Goal: Task Accomplishment & Management: Manage account settings

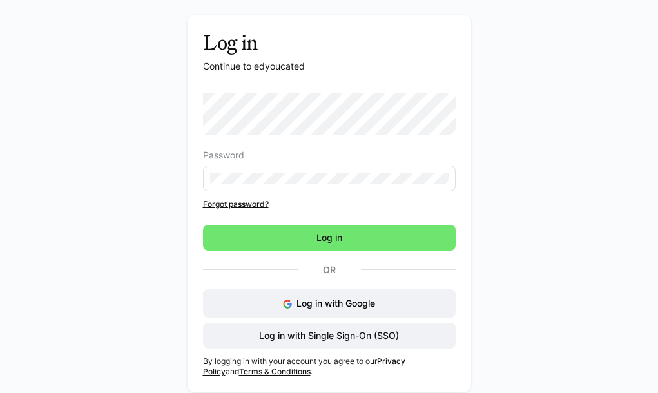
scroll to position [53, 0]
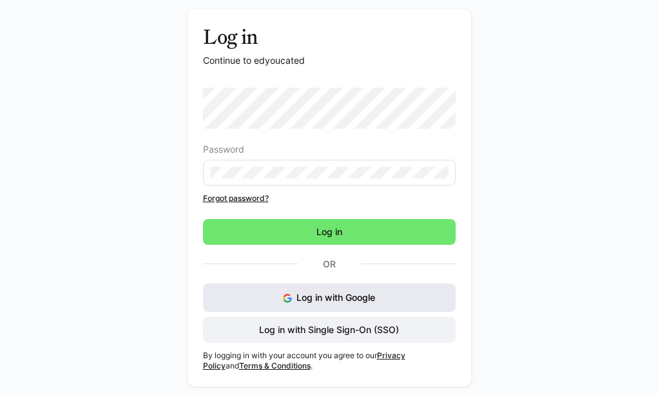
click at [347, 297] on span "Log in with Google" at bounding box center [336, 297] width 79 height 11
